Goal: Task Accomplishment & Management: Manage account settings

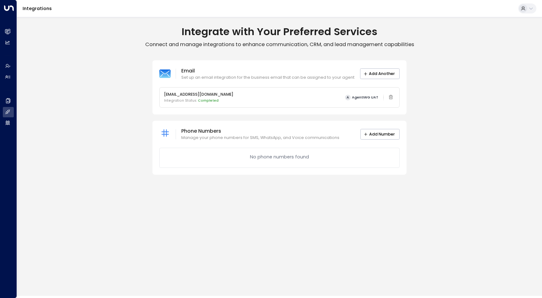
click at [523, 10] on icon at bounding box center [523, 8] width 5 height 5
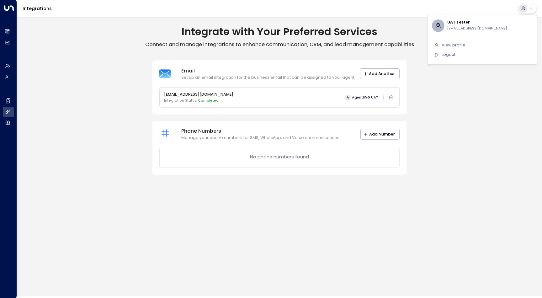
click at [499, 6] on div at bounding box center [271, 149] width 542 height 298
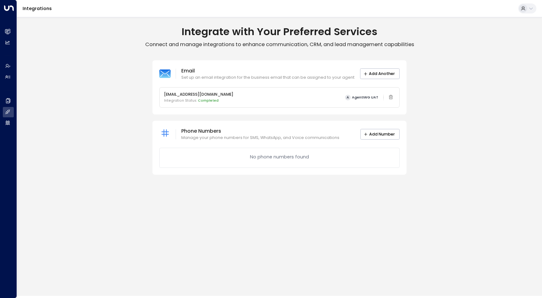
click at [527, 10] on button at bounding box center [527, 8] width 18 height 10
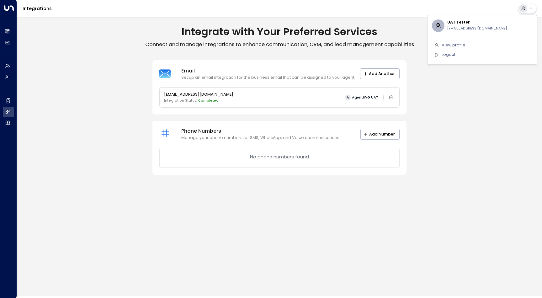
click at [475, 56] on li "Logout" at bounding box center [482, 55] width 100 height 10
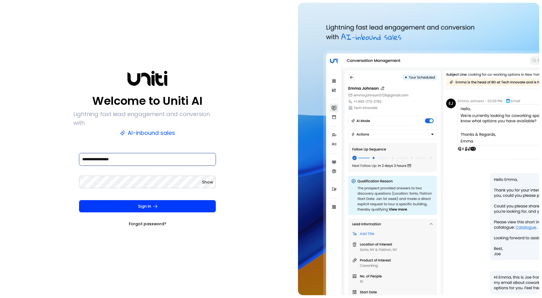
type input "**********"
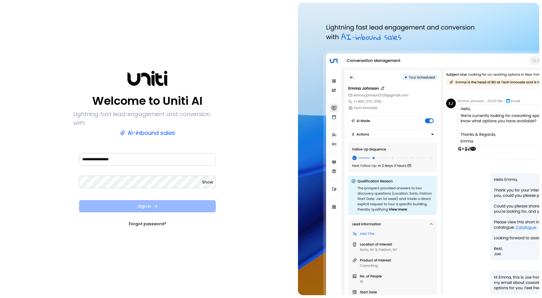
click at [133, 200] on button "Sign In" at bounding box center [147, 206] width 137 height 13
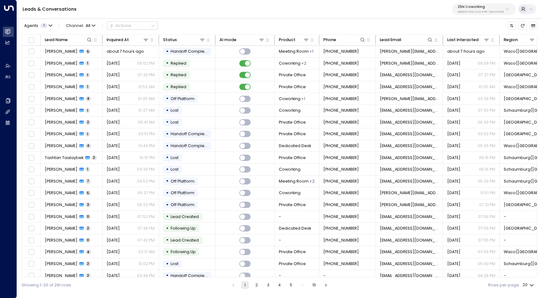
click at [465, 15] on div "Leads & Conversations 25N Coworking 3b9800f4-81ca-4ec0-8758-72fbe4763f36" at bounding box center [279, 9] width 525 height 19
click at [469, 11] on p "3b9800f4-81ca-4ec0-8758-72fbe4763f36" at bounding box center [481, 12] width 46 height 3
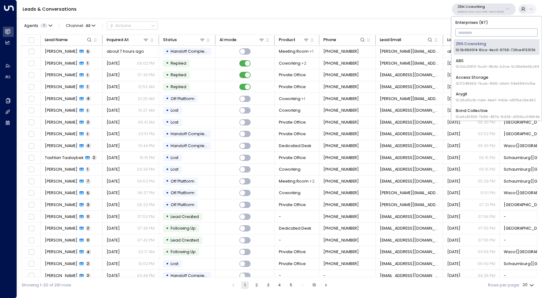
click at [477, 29] on input "text" at bounding box center [497, 32] width 83 height 11
type input "***"
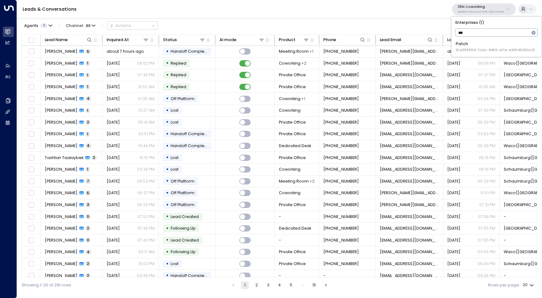
click at [472, 48] on span "ID: e5119684-7cbb-4469-af7e-e9f84628bb31" at bounding box center [495, 50] width 79 height 5
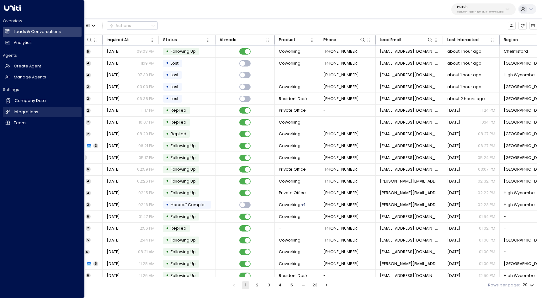
click at [19, 107] on link "Integrations Integrations" at bounding box center [42, 112] width 79 height 10
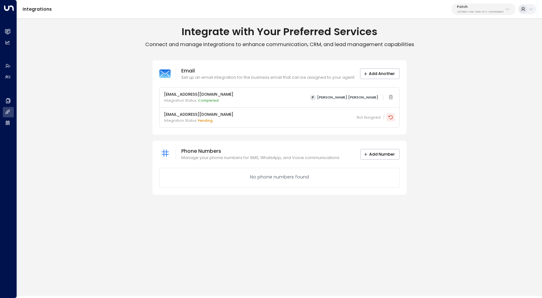
click at [393, 120] on button at bounding box center [390, 117] width 8 height 8
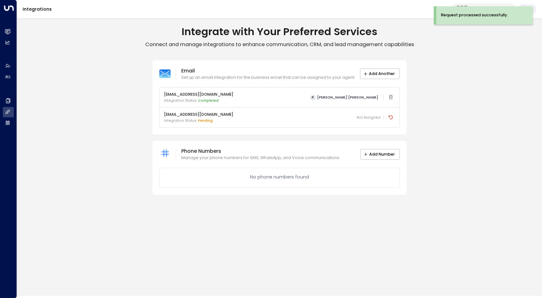
click at [378, 169] on div "No phone numbers found" at bounding box center [279, 178] width 241 height 20
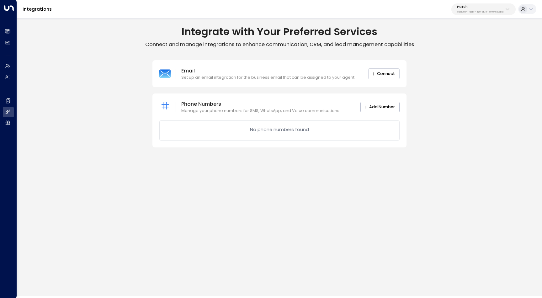
click at [392, 76] on button "Connect" at bounding box center [383, 73] width 31 height 11
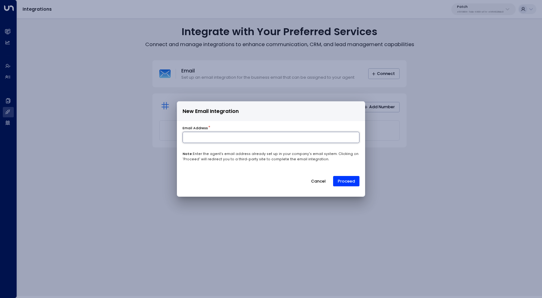
click at [282, 140] on input at bounding box center [271, 137] width 177 height 11
type input "**********"
click at [353, 178] on button "Proceed" at bounding box center [346, 181] width 26 height 11
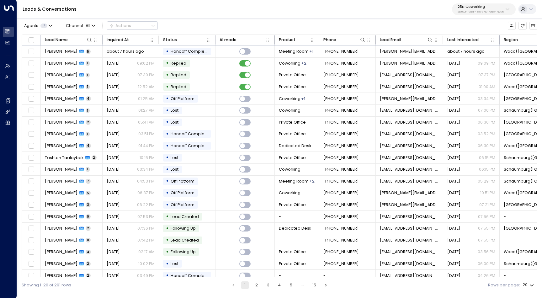
click at [472, 9] on p "25N Coworking" at bounding box center [481, 7] width 46 height 4
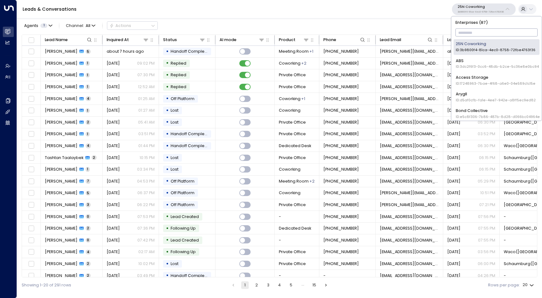
click at [467, 31] on input "text" at bounding box center [497, 32] width 83 height 11
type input "***"
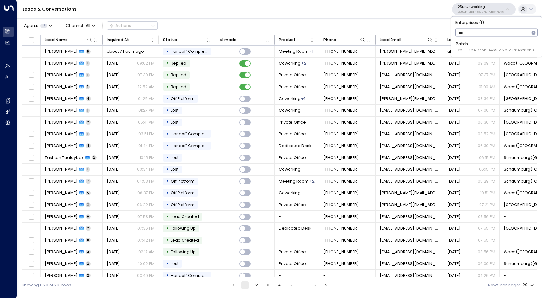
click at [468, 45] on div "Patch ID: e5119684-7cbb-4469-af7e-e9f84628bb31" at bounding box center [495, 47] width 79 height 12
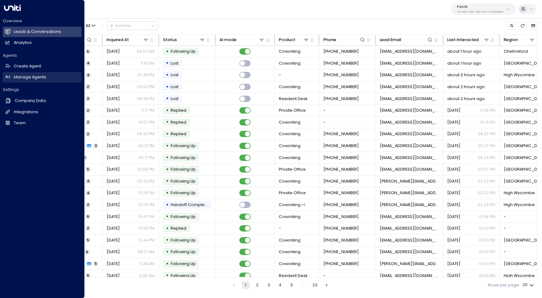
click at [35, 78] on h2 "Manage Agents" at bounding box center [30, 77] width 32 height 6
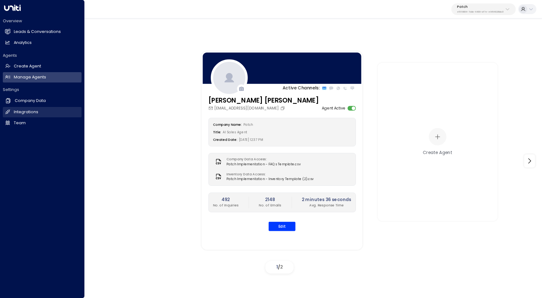
click at [9, 109] on icon at bounding box center [7, 111] width 5 height 5
